Goal: Task Accomplishment & Management: Use online tool/utility

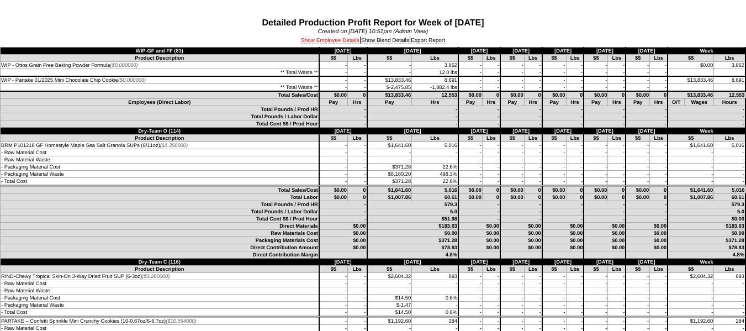
click at [338, 43] on link "Show Employee Details" at bounding box center [330, 41] width 59 height 7
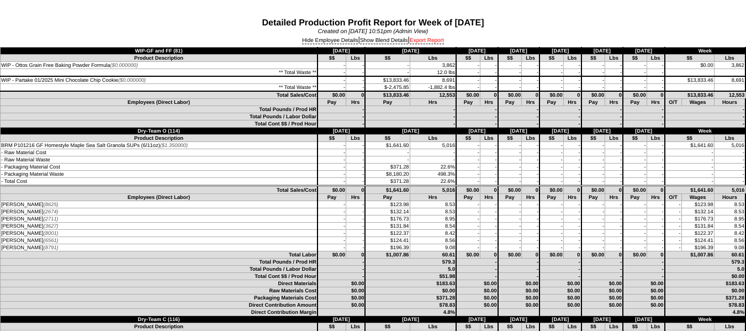
click at [435, 42] on link "Export Report" at bounding box center [427, 41] width 34 height 7
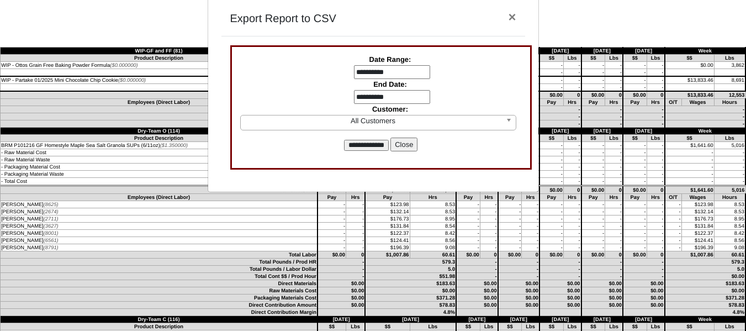
click at [366, 75] on input "**********" at bounding box center [392, 72] width 76 height 14
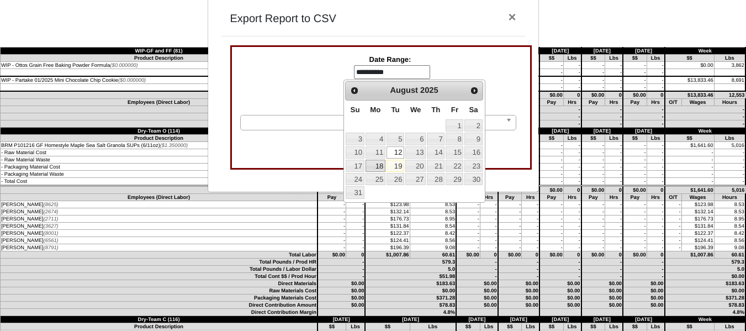
click at [379, 165] on link "18" at bounding box center [376, 166] width 20 height 12
type input "**********"
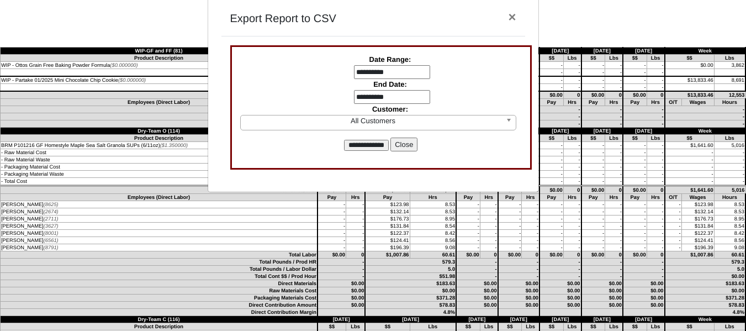
click at [367, 98] on input "**********" at bounding box center [392, 97] width 76 height 14
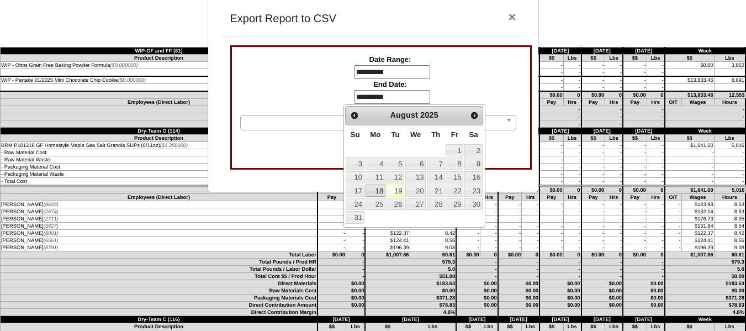
click at [378, 186] on link "18" at bounding box center [376, 190] width 20 height 12
type input "**********"
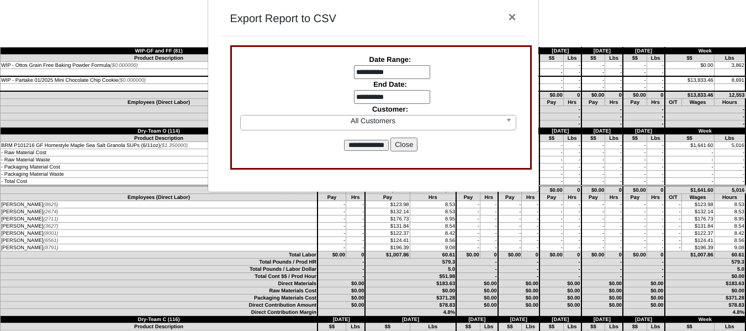
click at [367, 146] on input "**********" at bounding box center [366, 145] width 45 height 11
click at [410, 146] on button "Close" at bounding box center [404, 145] width 27 height 14
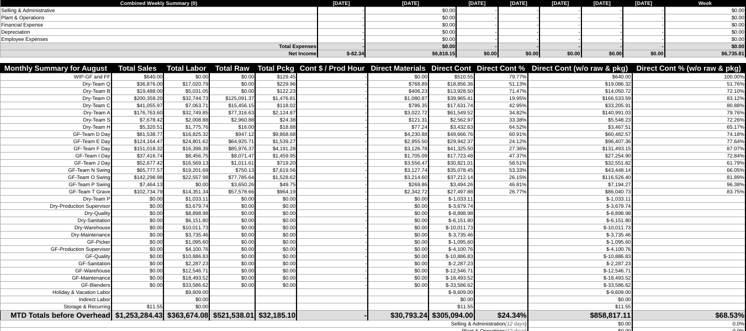
scroll to position [2153, 0]
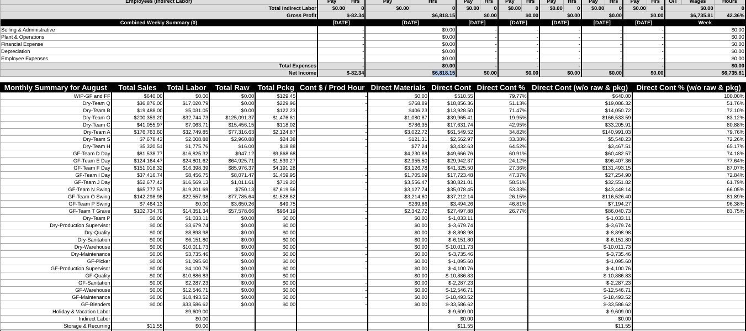
drag, startPoint x: 397, startPoint y: 70, endPoint x: 416, endPoint y: 70, distance: 19.3
click at [415, 70] on td "$6,818.15" at bounding box center [410, 73] width 91 height 7
drag, startPoint x: 346, startPoint y: 130, endPoint x: 351, endPoint y: 129, distance: 5.8
click at [346, 129] on td "-" at bounding box center [332, 132] width 71 height 7
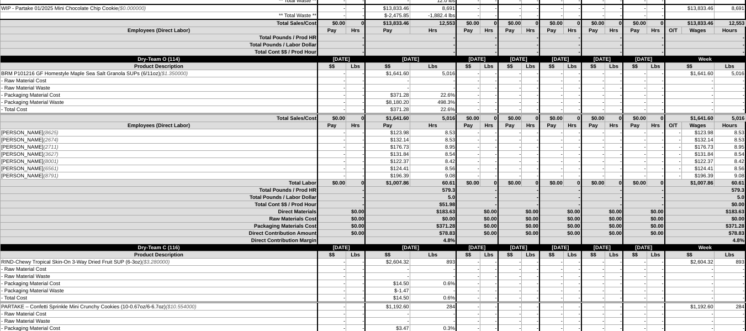
scroll to position [54, 0]
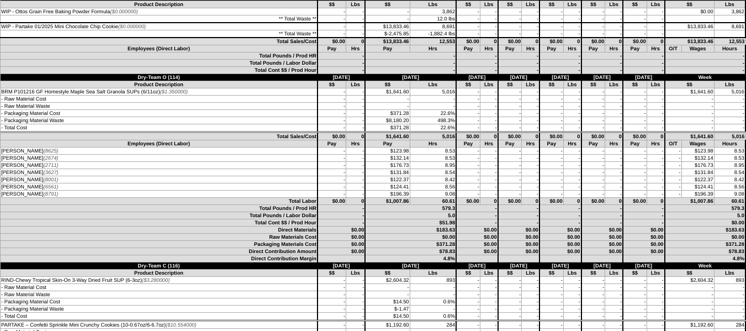
click at [273, 166] on td "MARIA RUIZ (2711)" at bounding box center [160, 165] width 318 height 7
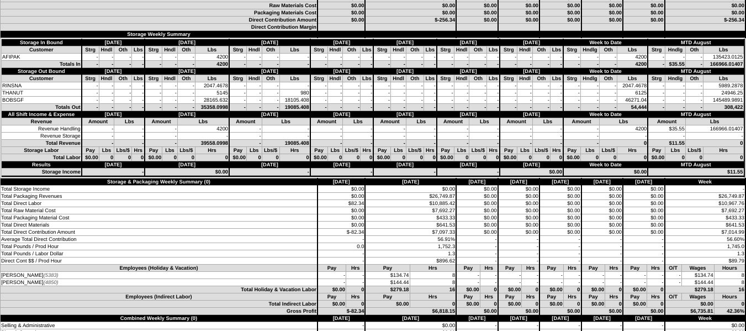
scroll to position [1876, 0]
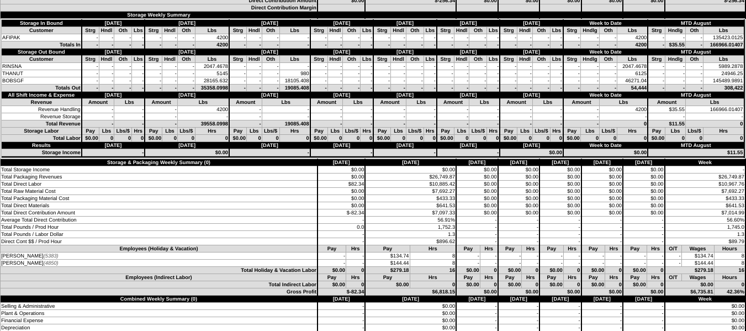
drag, startPoint x: 417, startPoint y: 119, endPoint x: 416, endPoint y: 132, distance: 13.3
click at [419, 121] on tbody "Storage In Bound Sunday 8/17 Monday 8/18 Tuesday 8/19 Wednesday 8/20 Thursday 8…" at bounding box center [373, 74] width 743 height 108
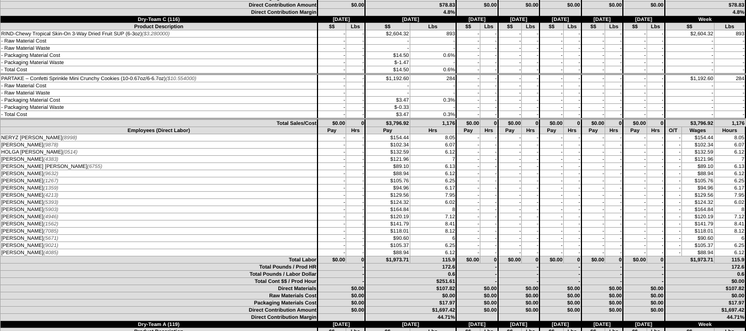
scroll to position [275, 0]
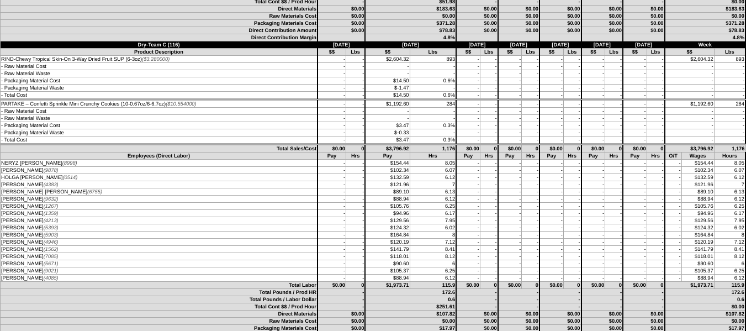
drag, startPoint x: 346, startPoint y: 204, endPoint x: 352, endPoint y: 198, distance: 9.0
click at [365, 204] on td "$105.76" at bounding box center [387, 206] width 45 height 7
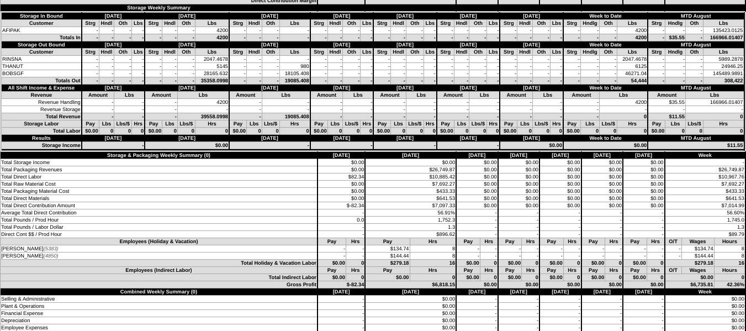
scroll to position [1932, 0]
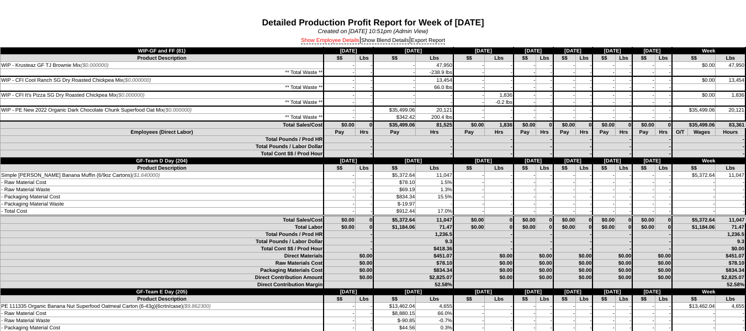
click at [337, 41] on link "Show Employee Details" at bounding box center [330, 41] width 59 height 7
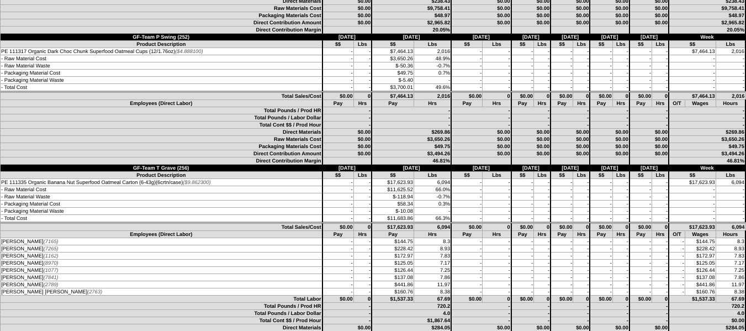
scroll to position [1547, 0]
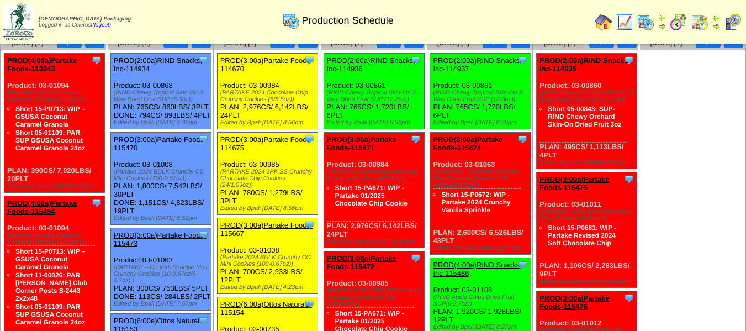
scroll to position [55, 0]
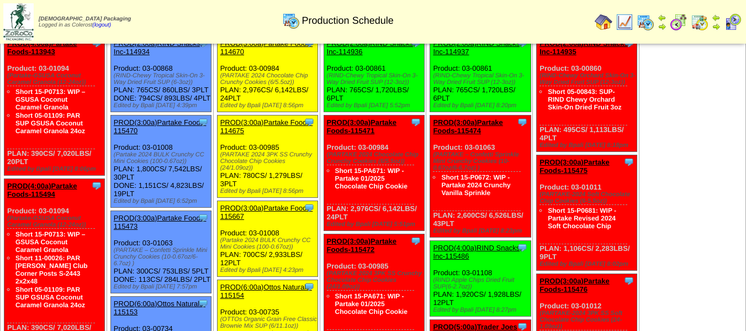
click at [150, 135] on link "PROD(3:00a)Partake Foods-115470" at bounding box center [160, 126] width 93 height 17
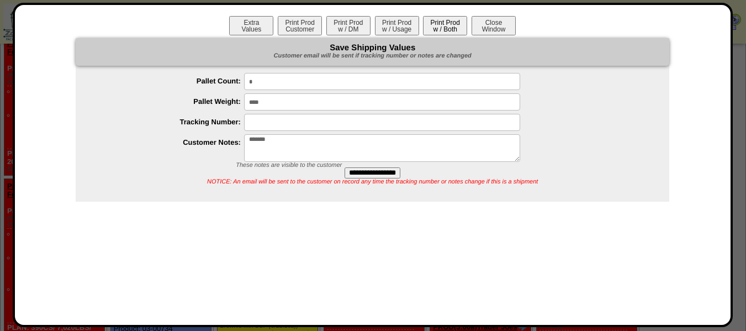
click at [441, 29] on button "Print Prod w / Both" at bounding box center [445, 25] width 44 height 19
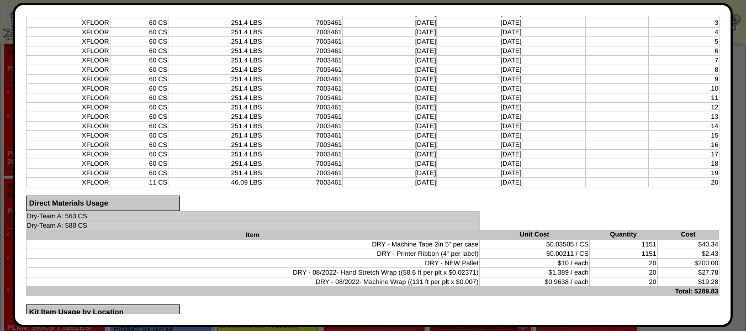
scroll to position [387, 0]
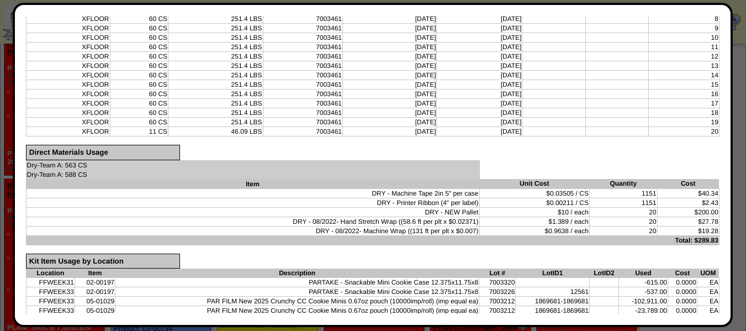
click at [371, 65] on td "08/18/25" at bounding box center [390, 65] width 94 height 9
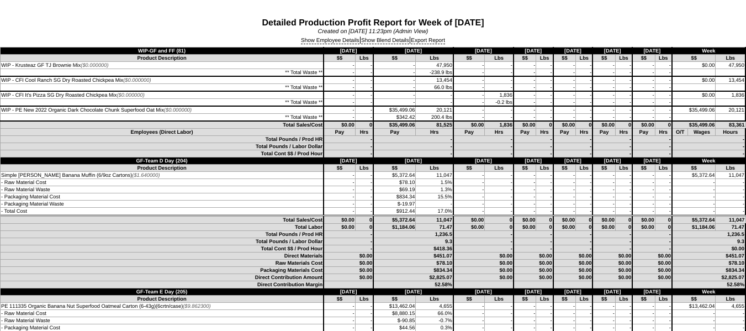
click at [336, 37] on div "Show Employee Details | Show Blend Details | Export Report" at bounding box center [373, 41] width 746 height 12
click at [336, 38] on link "Show Employee Details" at bounding box center [330, 41] width 59 height 7
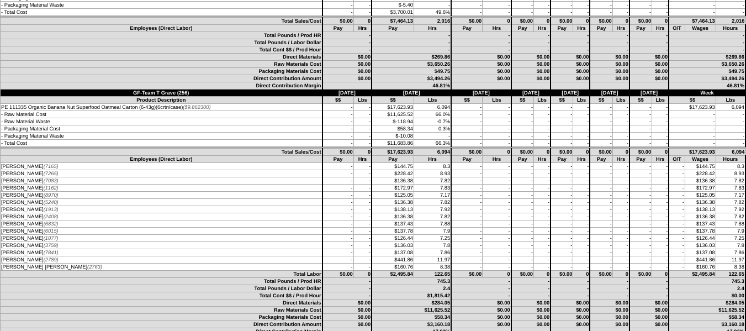
scroll to position [1712, 0]
